Goal: Task Accomplishment & Management: Use online tool/utility

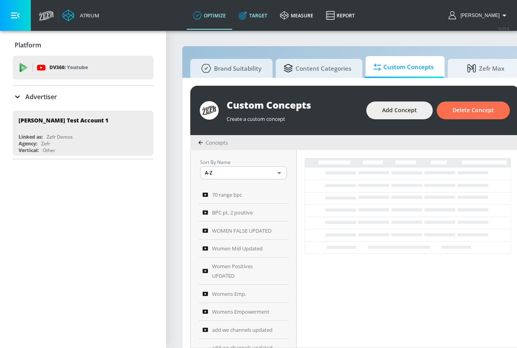
click at [272, 13] on link "Target" at bounding box center [252, 15] width 41 height 28
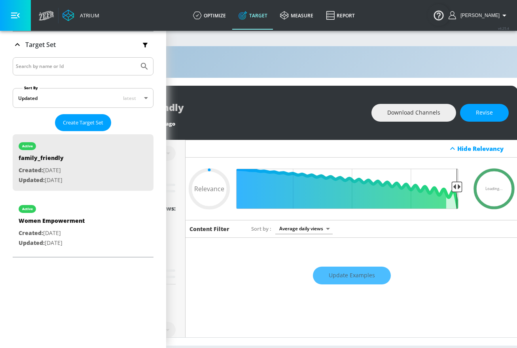
scroll to position [0, 155]
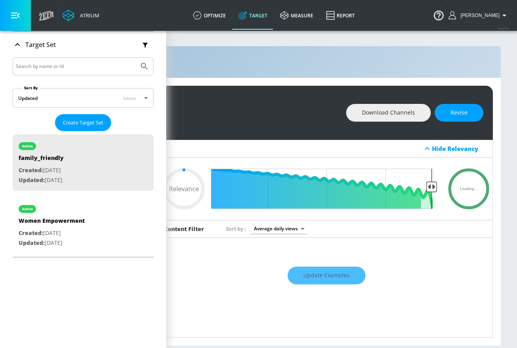
click at [453, 112] on span "Revise" at bounding box center [458, 113] width 17 height 10
click at [19, 22] on button "button" at bounding box center [15, 15] width 31 height 31
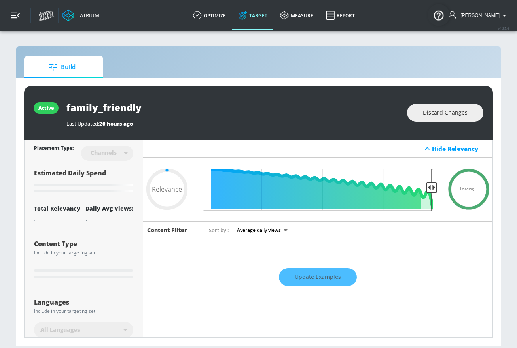
type input "0.6"
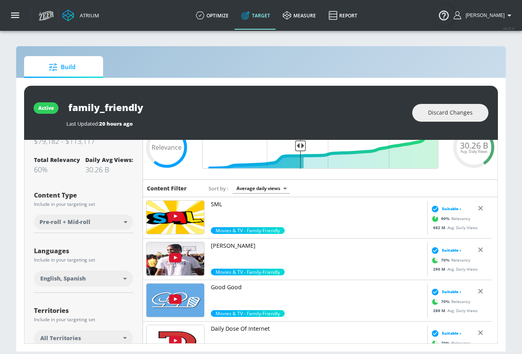
scroll to position [140, 0]
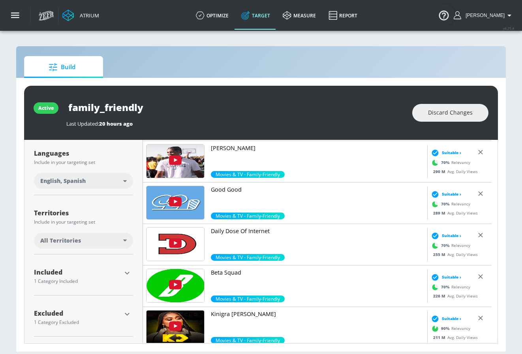
click at [127, 275] on icon "button" at bounding box center [127, 272] width 9 height 9
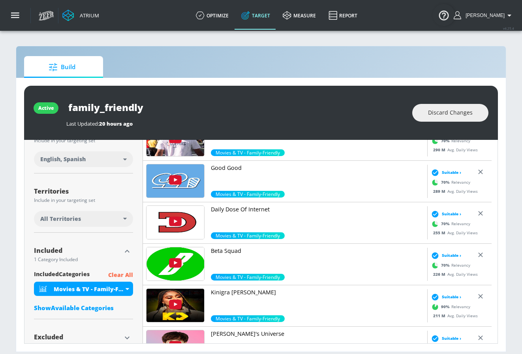
scroll to position [185, 0]
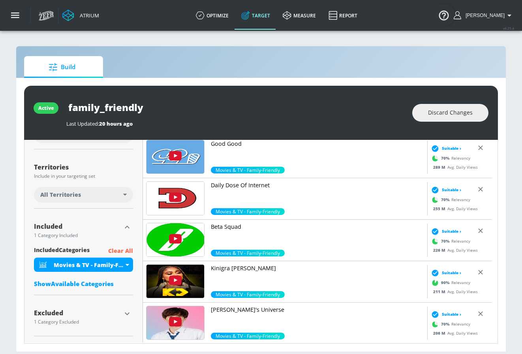
click at [123, 248] on p "Clear All" at bounding box center [120, 251] width 25 height 10
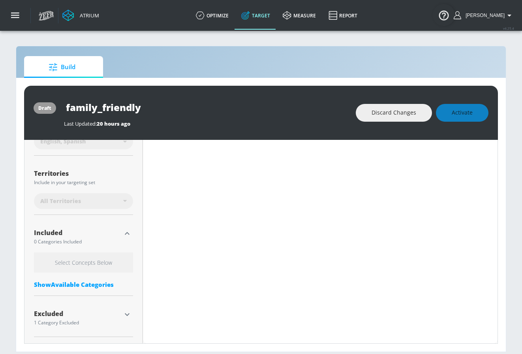
click at [85, 289] on div "Select Concepts Below Show Available Categories" at bounding box center [83, 273] width 99 height 40
click at [91, 279] on div "Select Concepts Below Show Available Categories" at bounding box center [83, 273] width 99 height 40
click at [88, 285] on div "Show Available Categories" at bounding box center [83, 285] width 99 height 8
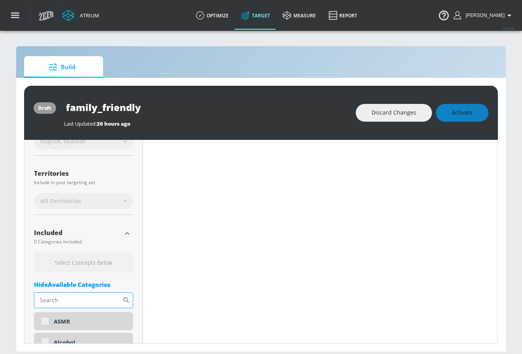
click at [91, 298] on input "Sort By" at bounding box center [78, 300] width 89 height 16
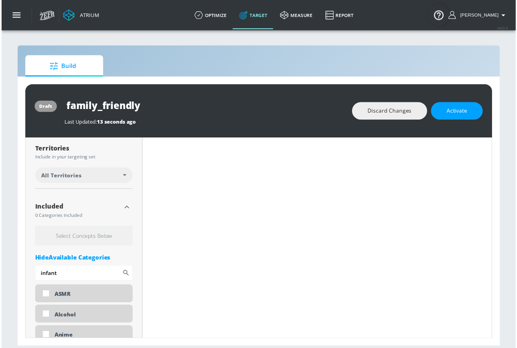
scroll to position [198, 0]
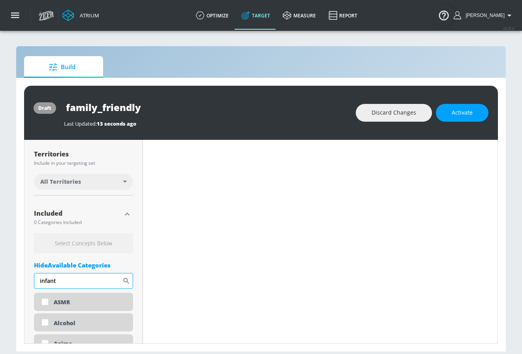
type input "infant"
click at [127, 284] on icon at bounding box center [127, 281] width 8 height 8
click at [127, 277] on icon at bounding box center [127, 281] width 8 height 8
click at [103, 283] on input "infant" at bounding box center [78, 281] width 89 height 16
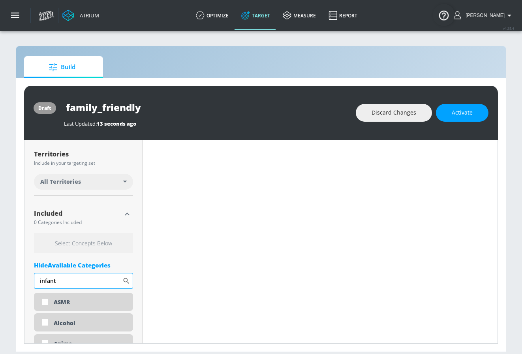
click at [103, 283] on input "infant" at bounding box center [78, 281] width 89 height 16
click at [21, 17] on button "button" at bounding box center [15, 15] width 31 height 31
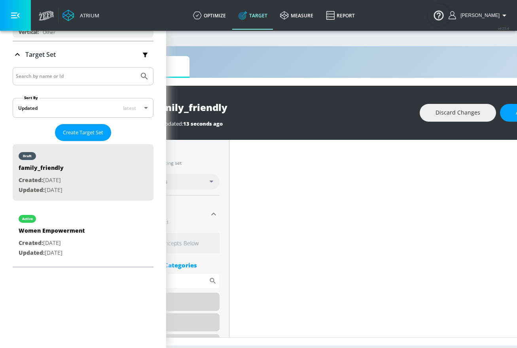
scroll to position [0, 155]
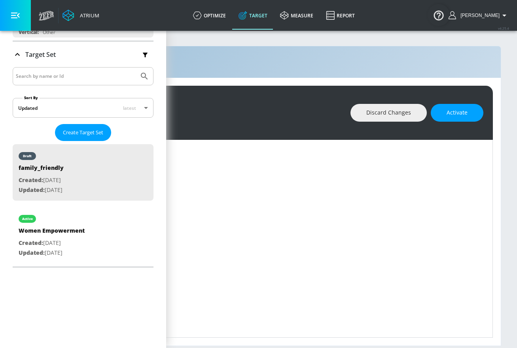
click at [28, 8] on button "button" at bounding box center [15, 15] width 31 height 31
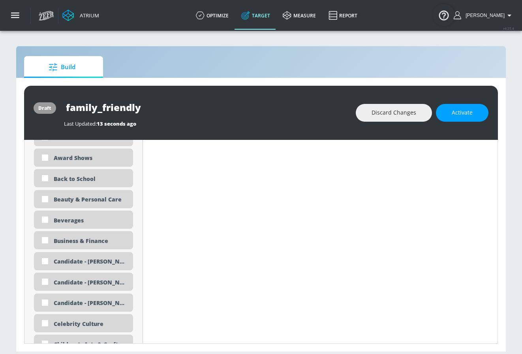
scroll to position [549, 0]
